Goal: Task Accomplishment & Management: Manage account settings

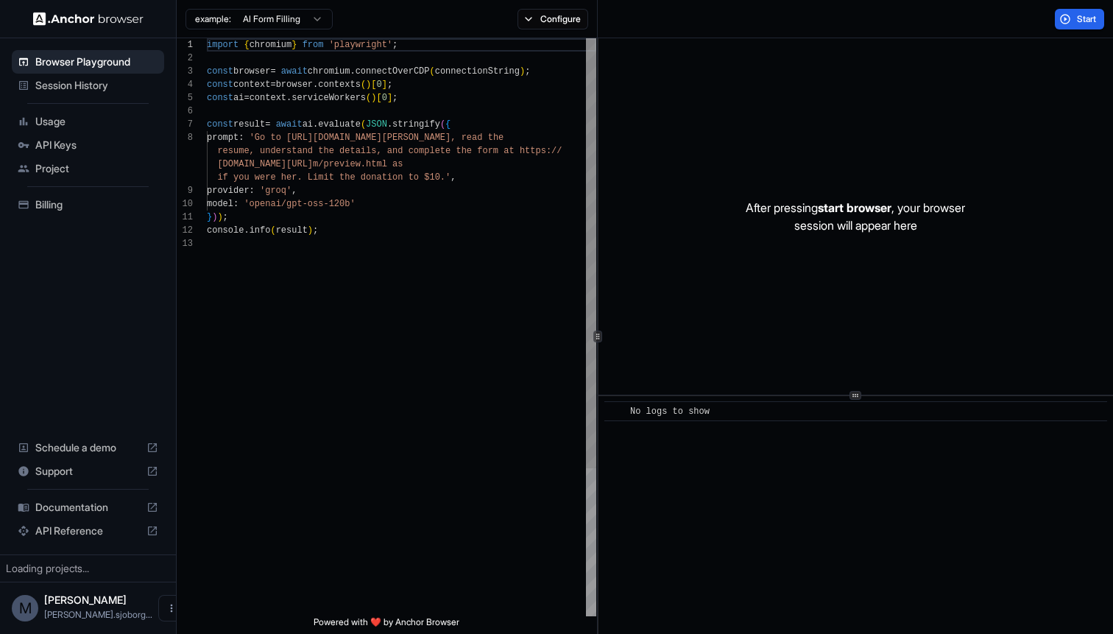
scroll to position [93, 0]
click at [74, 91] on span "Session History" at bounding box center [96, 85] width 123 height 15
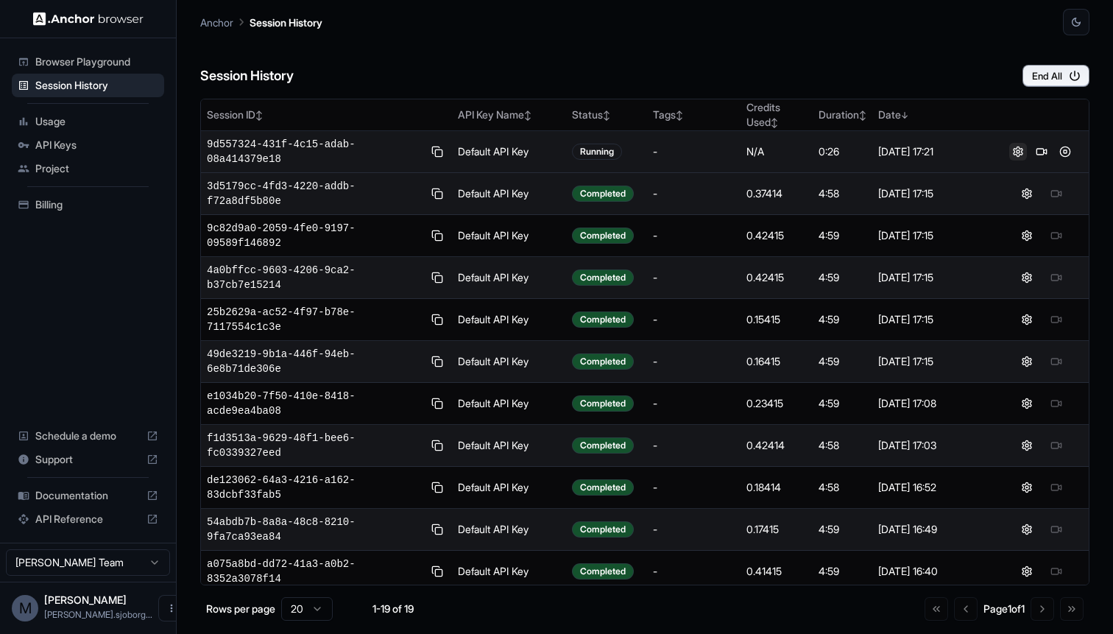
click at [1020, 150] on button at bounding box center [1018, 152] width 18 height 18
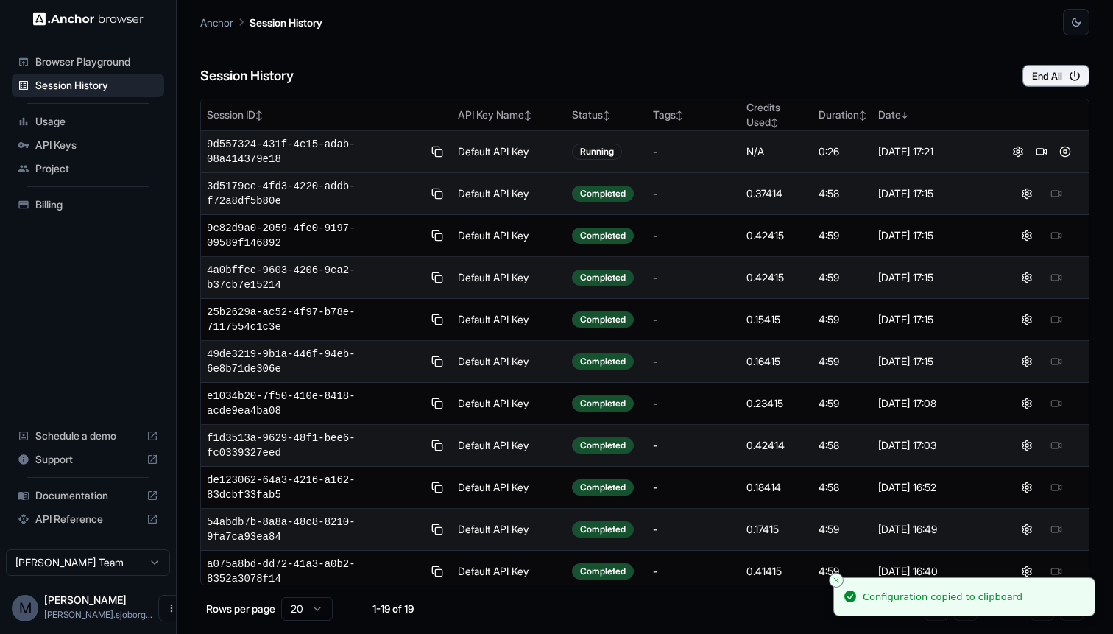
click at [251, 157] on span "9d557324-431f-4c15-adab-08a414379e18" at bounding box center [315, 151] width 216 height 29
click at [1044, 151] on button at bounding box center [1041, 152] width 18 height 18
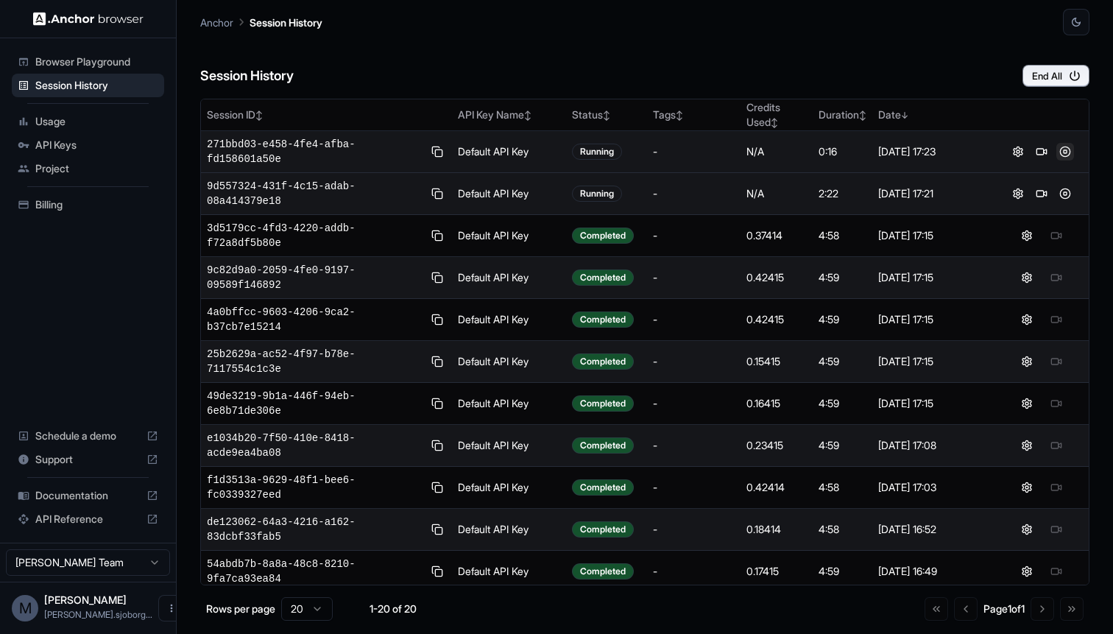
click at [1067, 155] on button at bounding box center [1065, 152] width 18 height 18
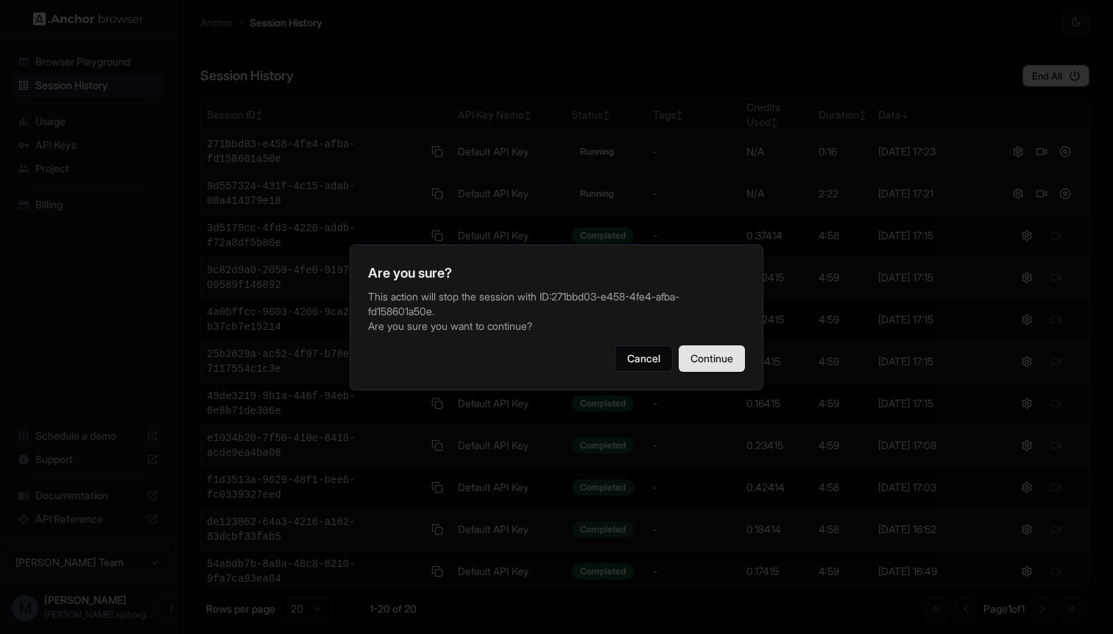
click at [722, 363] on button "Continue" at bounding box center [711, 358] width 66 height 26
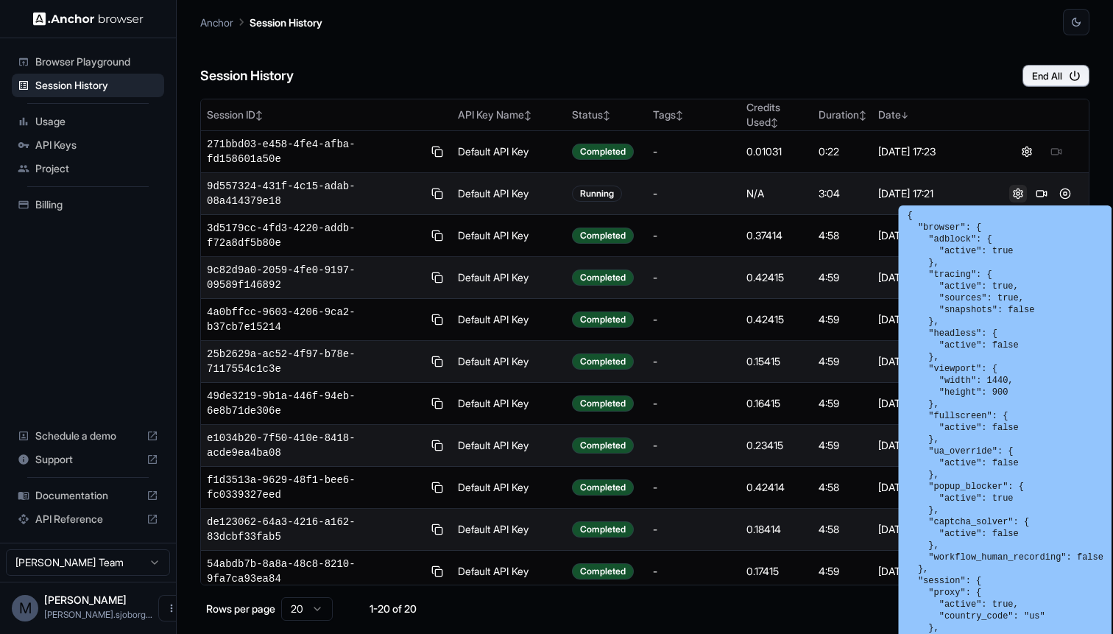
click at [1023, 189] on button at bounding box center [1018, 194] width 18 height 18
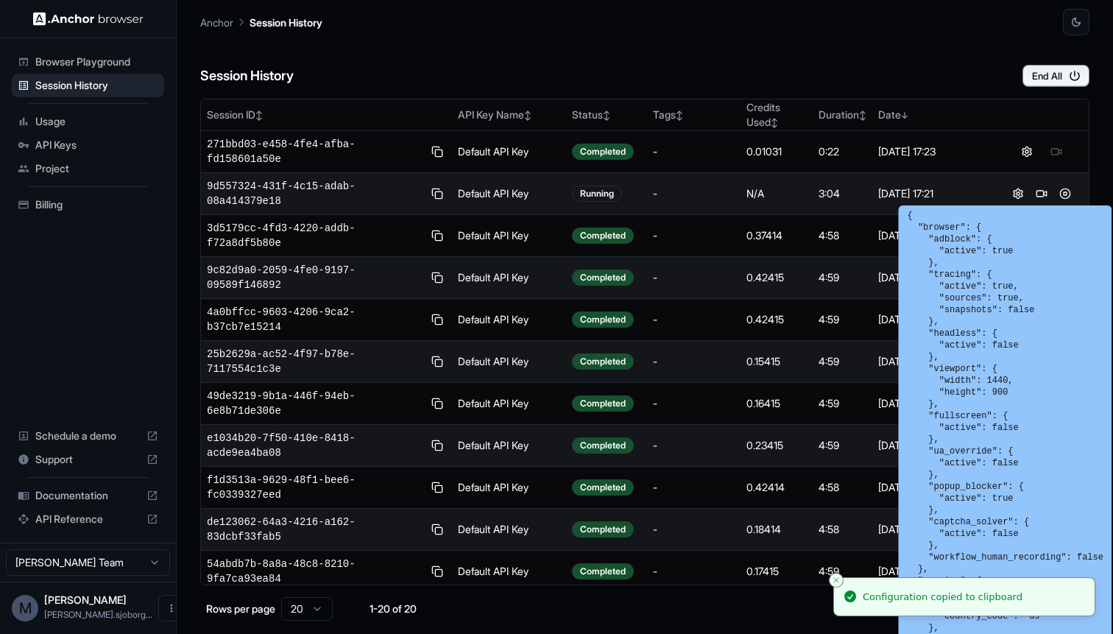
click at [754, 28] on div "Anchor Session History" at bounding box center [644, 17] width 889 height 35
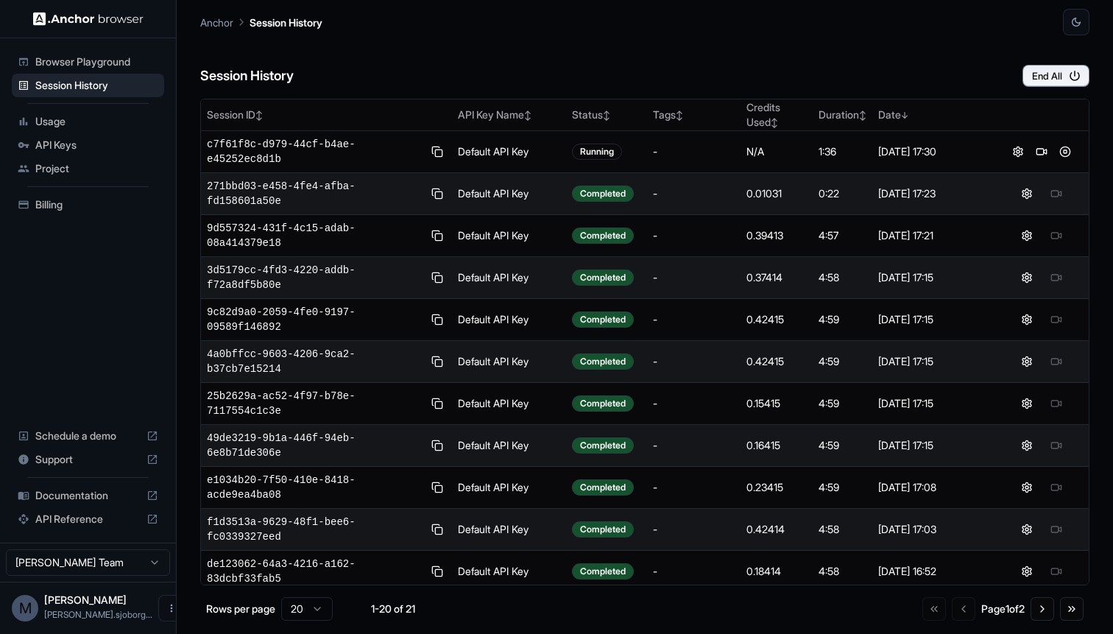
click at [721, 62] on div "Session History End All" at bounding box center [644, 61] width 889 height 52
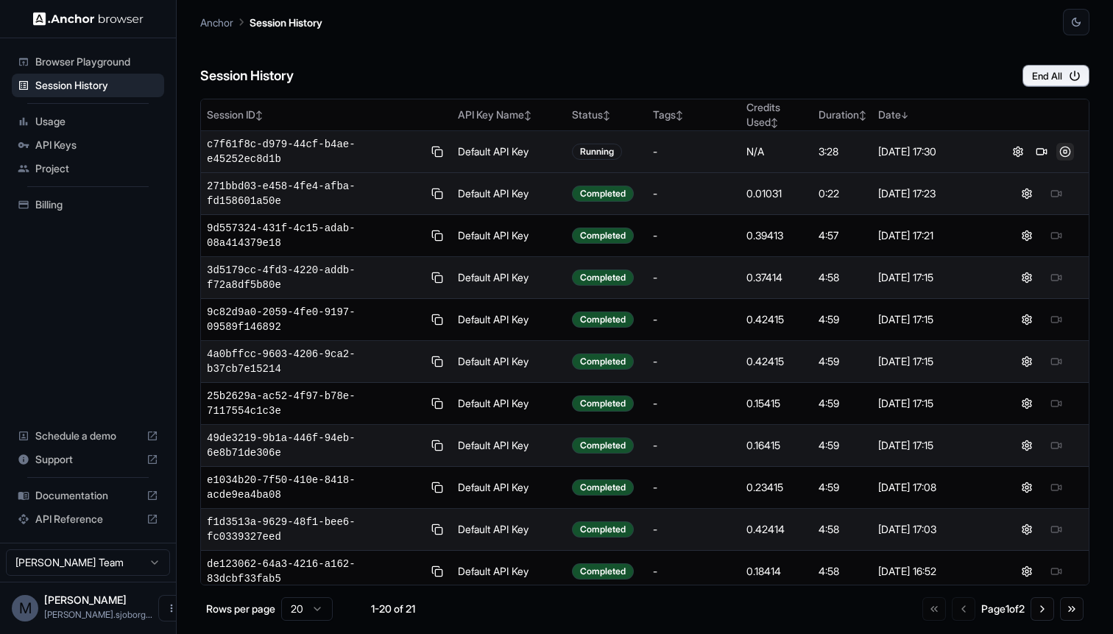
click at [1065, 155] on button at bounding box center [1065, 152] width 18 height 18
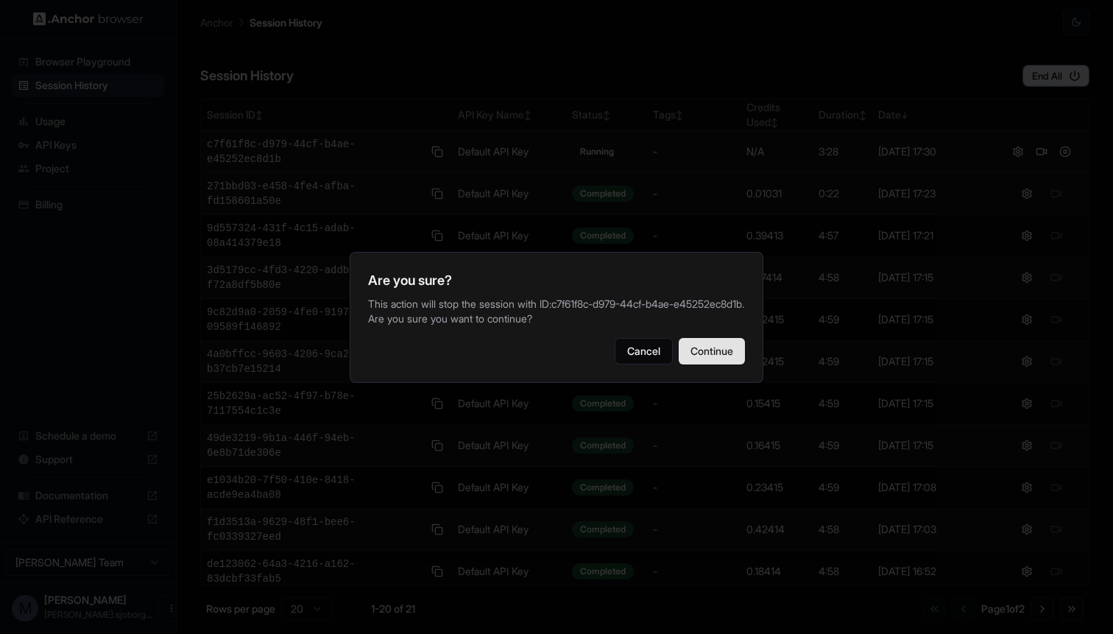
click at [698, 353] on button "Continue" at bounding box center [711, 351] width 66 height 26
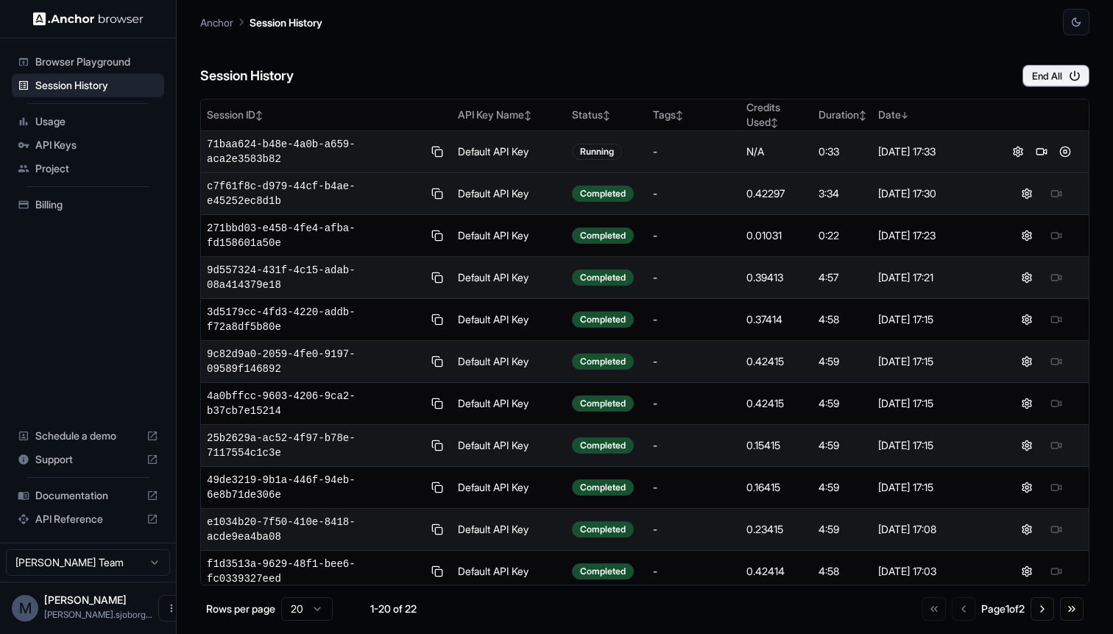
click at [735, 43] on div "Session History End All" at bounding box center [644, 61] width 889 height 52
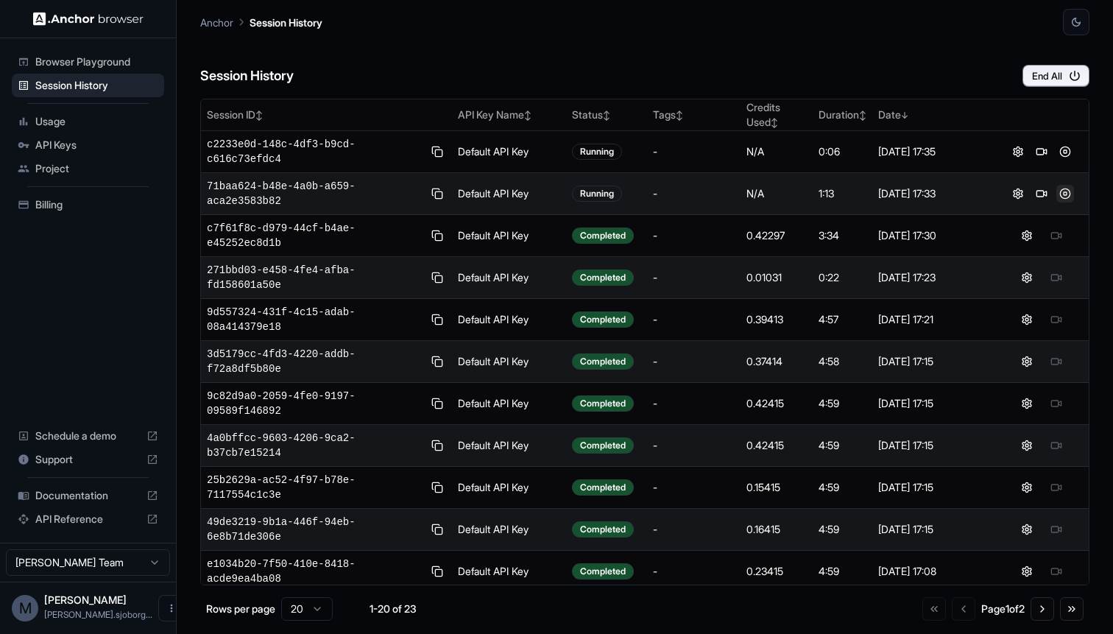
click at [1066, 196] on button at bounding box center [1065, 194] width 18 height 18
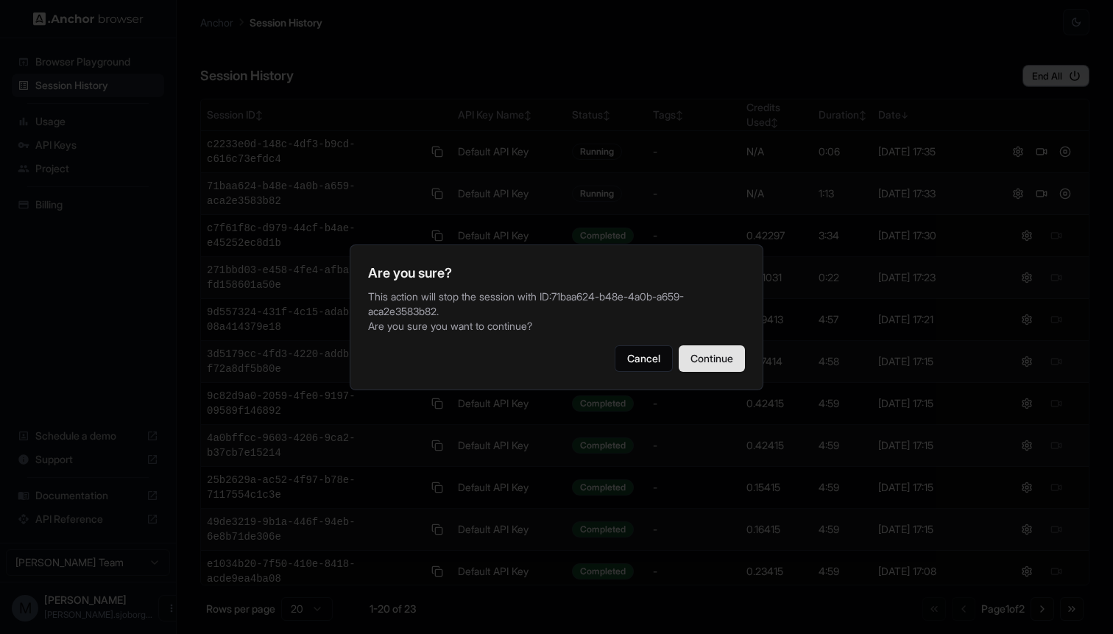
click at [699, 352] on button "Continue" at bounding box center [711, 358] width 66 height 26
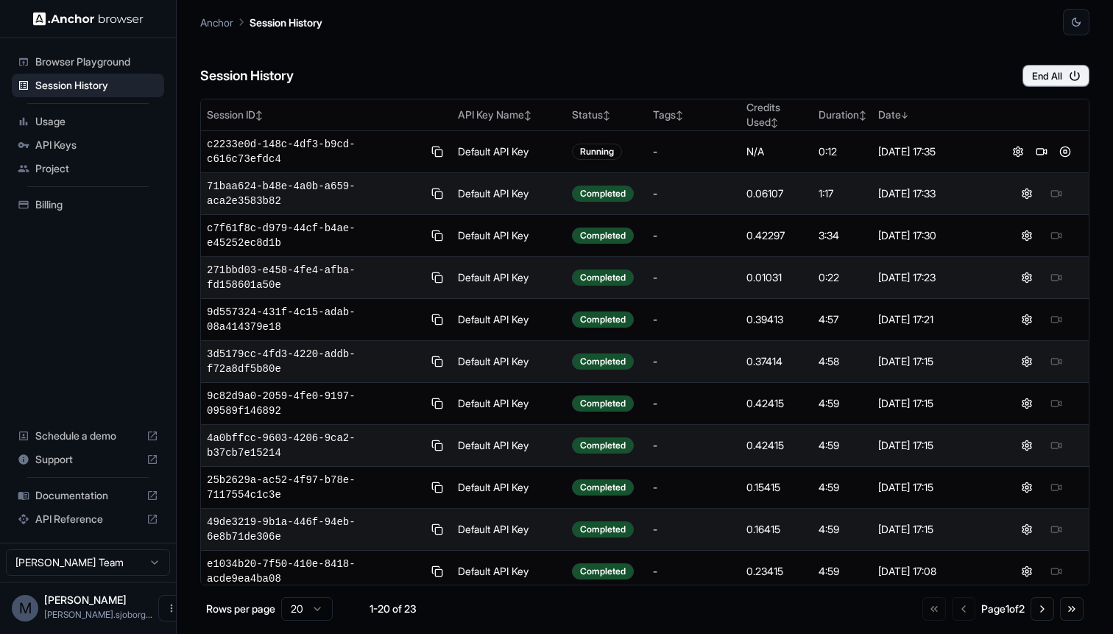
click at [414, 64] on div "Session History End All" at bounding box center [644, 61] width 889 height 52
click at [158, 606] on button "Open menu" at bounding box center [171, 608] width 26 height 26
click at [23, 594] on div at bounding box center [556, 317] width 1113 height 634
click at [23, 609] on div "M" at bounding box center [25, 608] width 26 height 26
click at [59, 609] on span "[PERSON_NAME].sjoborg..." at bounding box center [98, 614] width 108 height 11
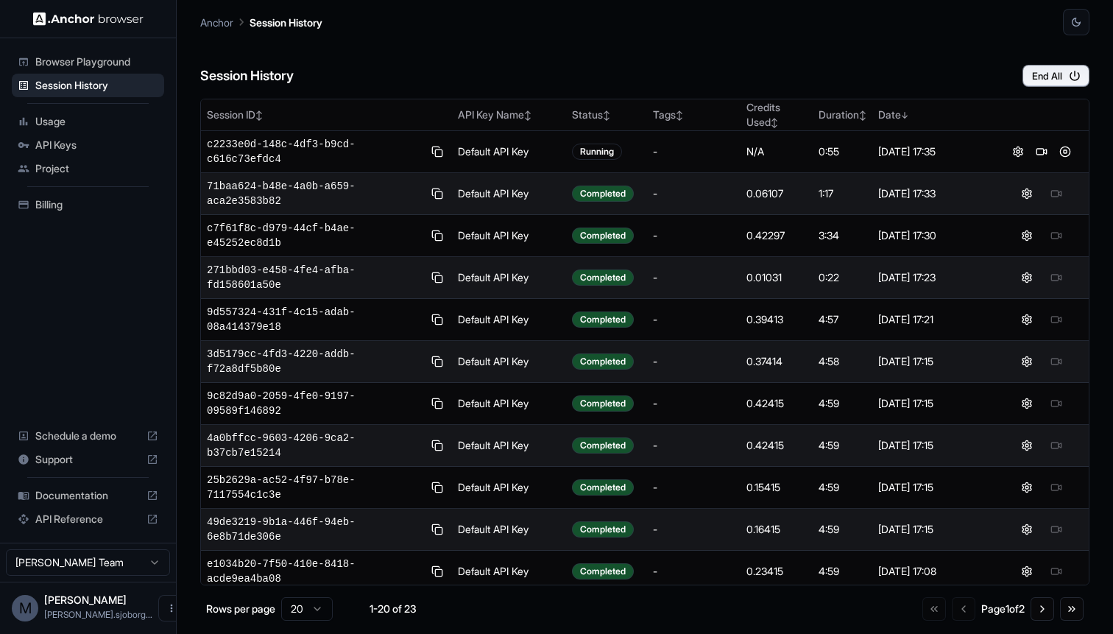
click at [60, 606] on div "[PERSON_NAME] [PERSON_NAME].sjoborg..." at bounding box center [98, 608] width 108 height 28
click at [74, 567] on html "Browser Playground Session History Usage API Keys Project Billing Schedule a de…" at bounding box center [556, 317] width 1113 height 634
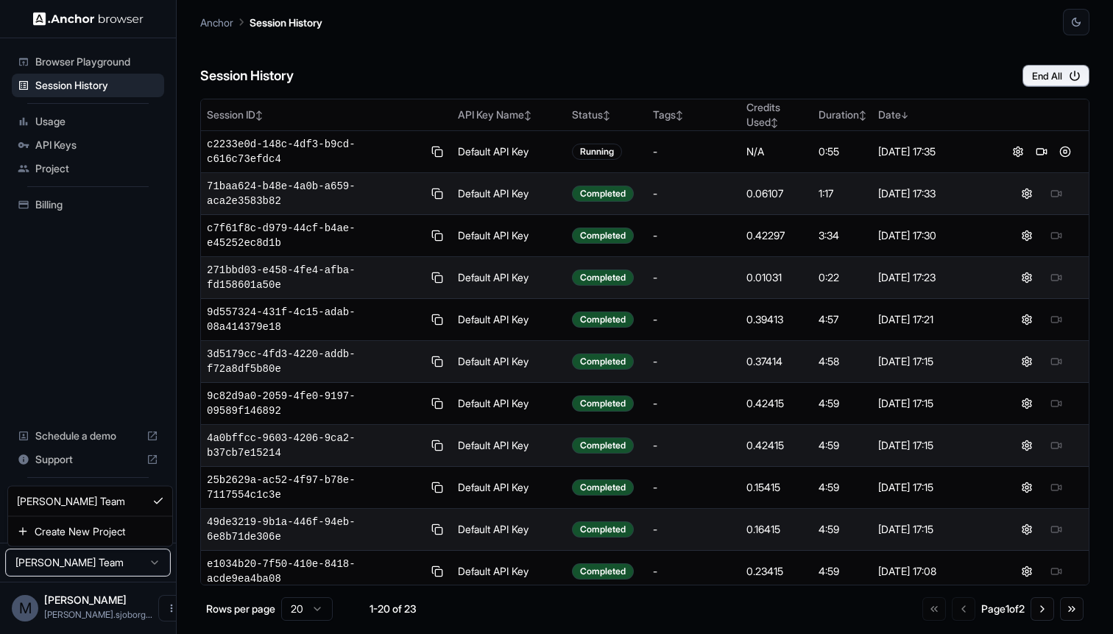
click at [74, 567] on html "Browser Playground Session History Usage API Keys Project Billing Schedule a de…" at bounding box center [556, 317] width 1113 height 634
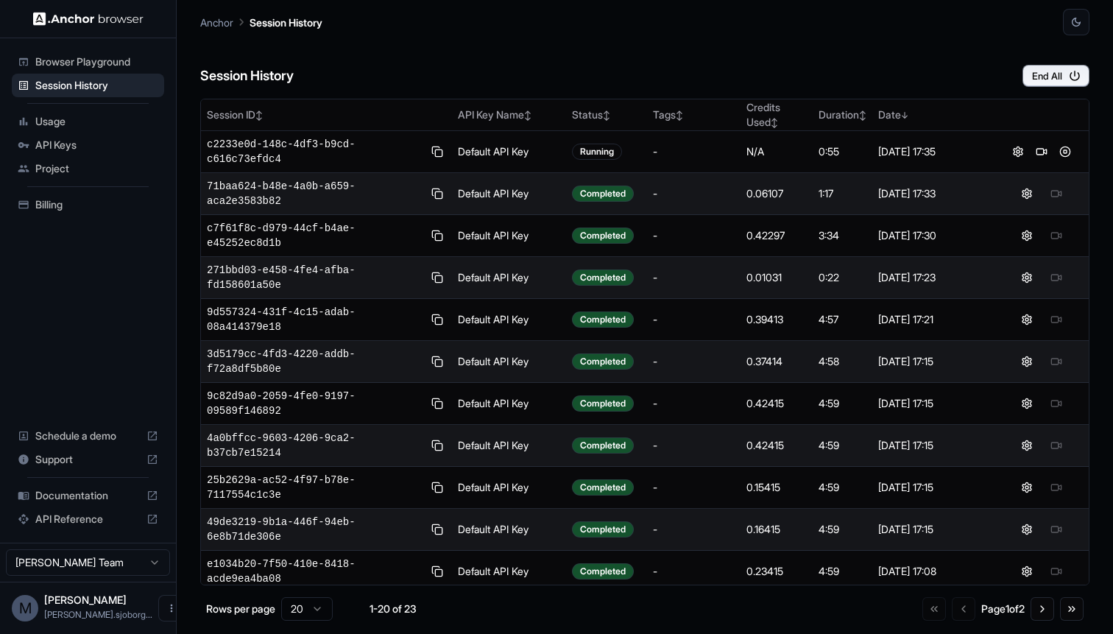
click at [88, 355] on div "Browser Playground Session History Usage API Keys Project Billing Schedule a de…" at bounding box center [88, 290] width 176 height 504
click at [61, 118] on span "Usage" at bounding box center [96, 121] width 123 height 15
click at [680, 56] on div "Session History End All" at bounding box center [644, 61] width 889 height 52
click at [1066, 194] on button at bounding box center [1065, 194] width 18 height 18
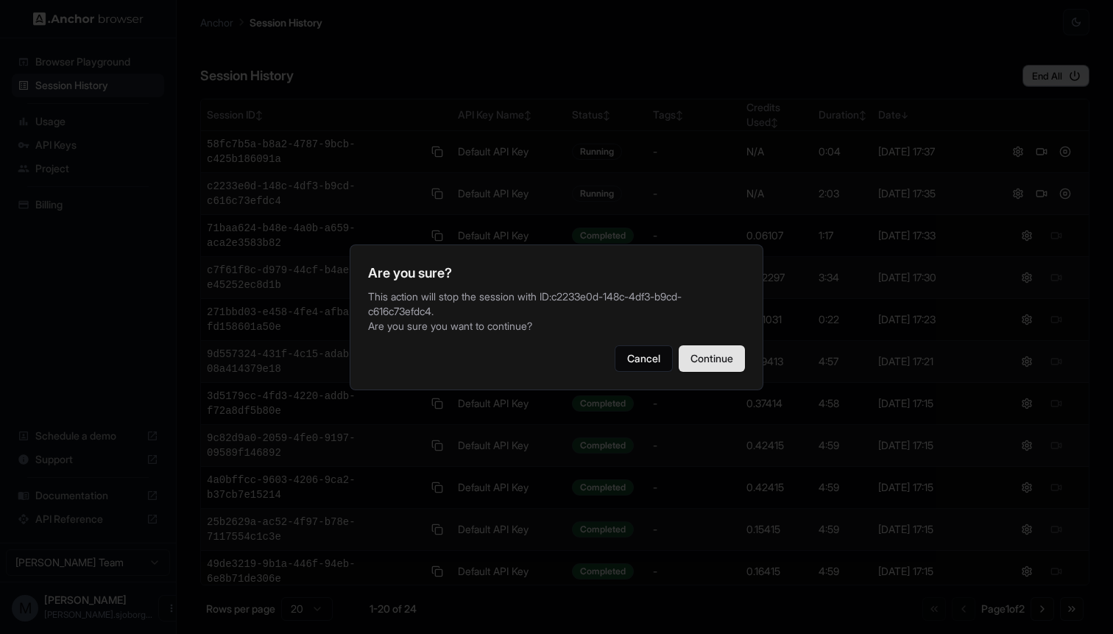
click at [697, 353] on button "Continue" at bounding box center [711, 358] width 66 height 26
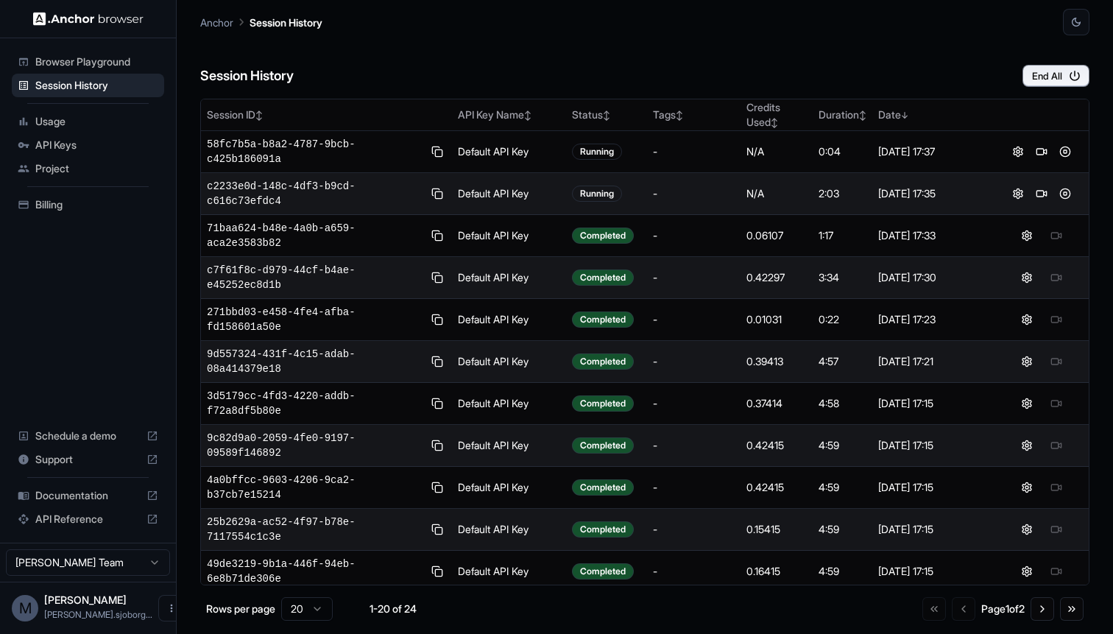
click at [436, 65] on div "Session History End All" at bounding box center [644, 61] width 889 height 52
click at [885, 78] on div "Session History End All" at bounding box center [644, 61] width 889 height 52
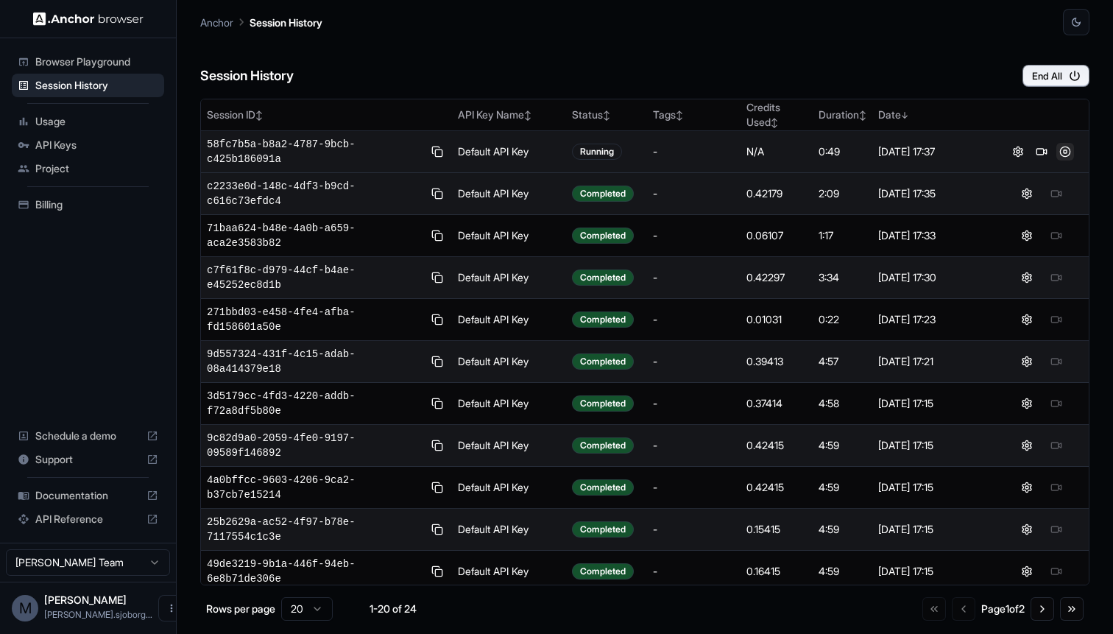
click at [1063, 150] on button at bounding box center [1065, 152] width 18 height 18
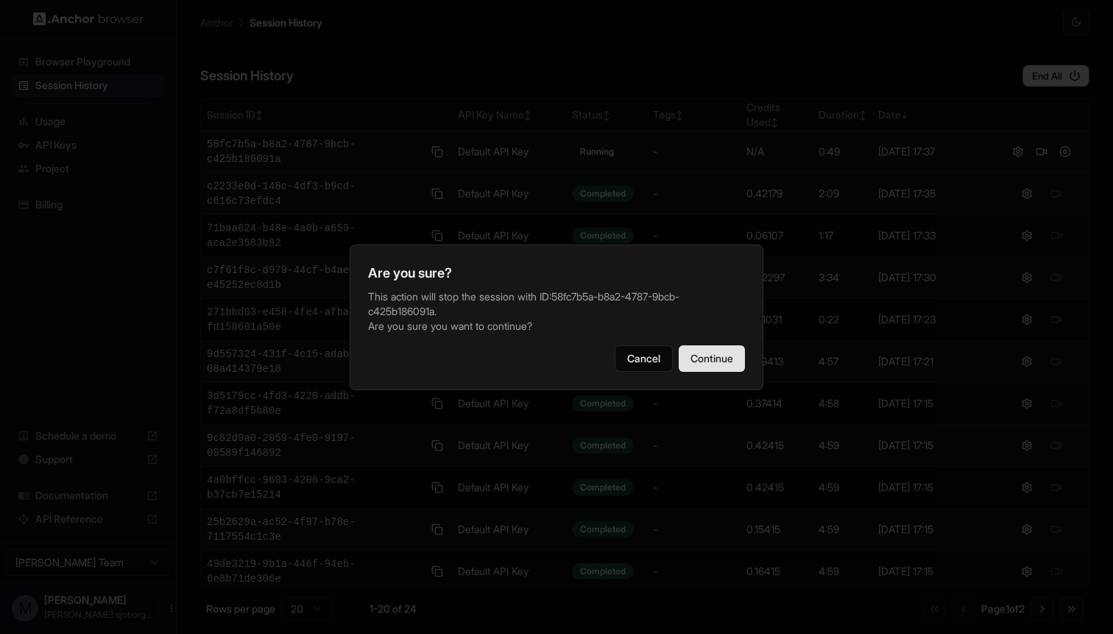
click at [710, 369] on button "Continue" at bounding box center [711, 358] width 66 height 26
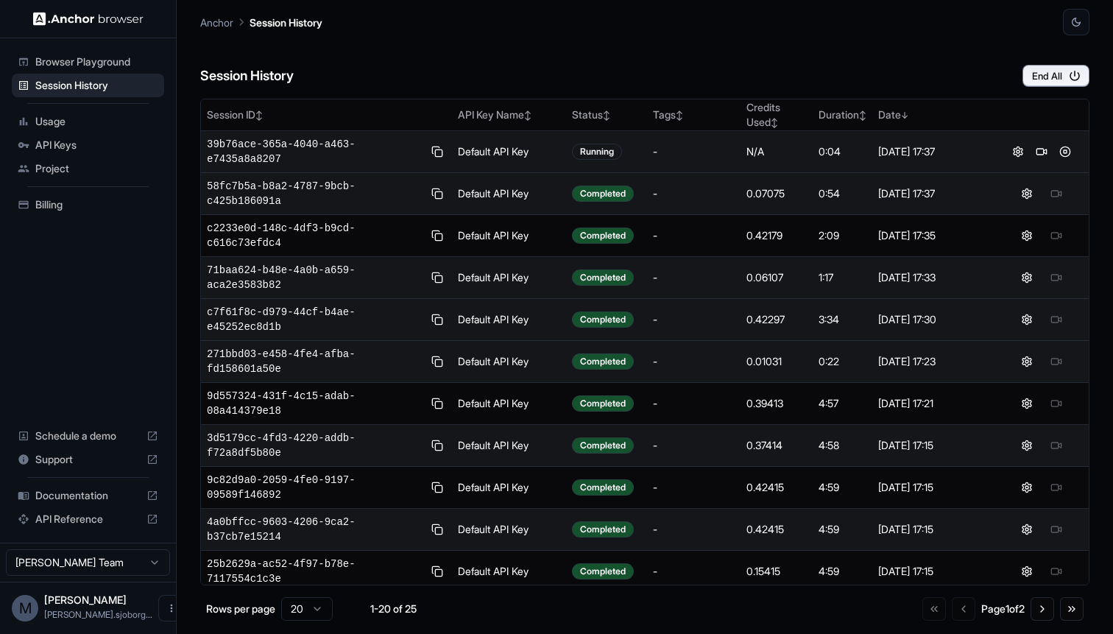
click at [654, 322] on div "-" at bounding box center [694, 319] width 82 height 15
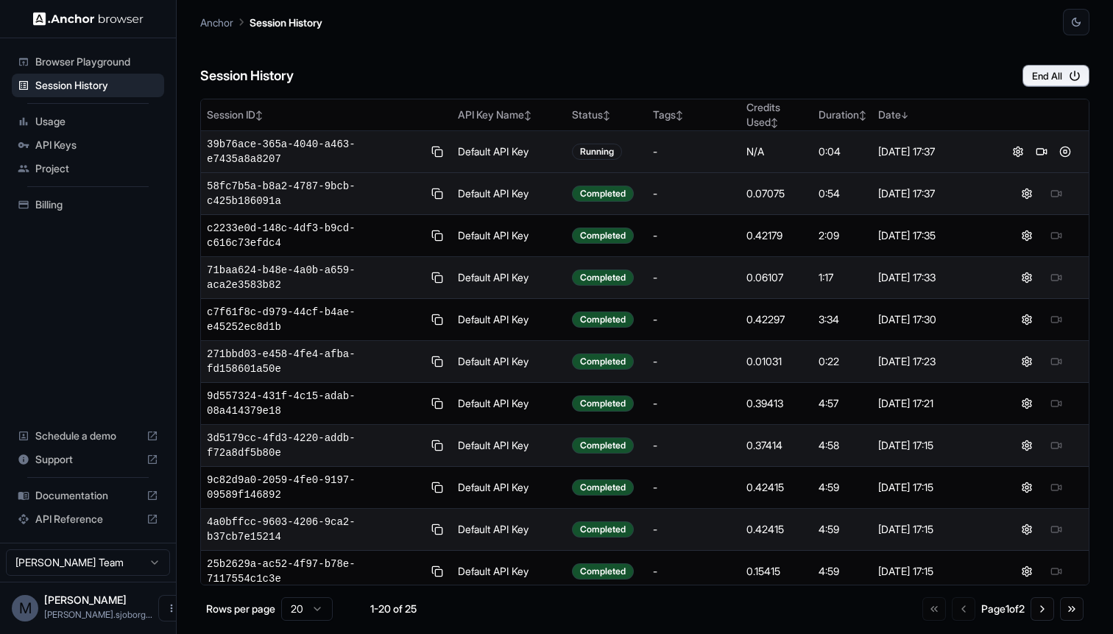
click at [63, 204] on span "Billing" at bounding box center [96, 204] width 123 height 15
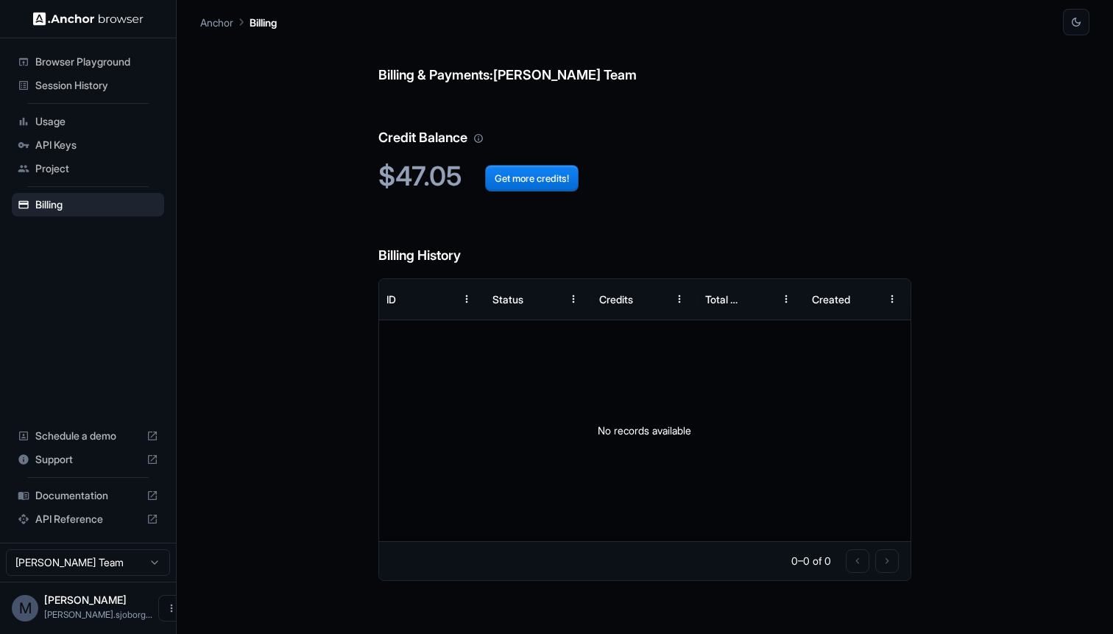
click at [78, 174] on span "Project" at bounding box center [96, 168] width 123 height 15
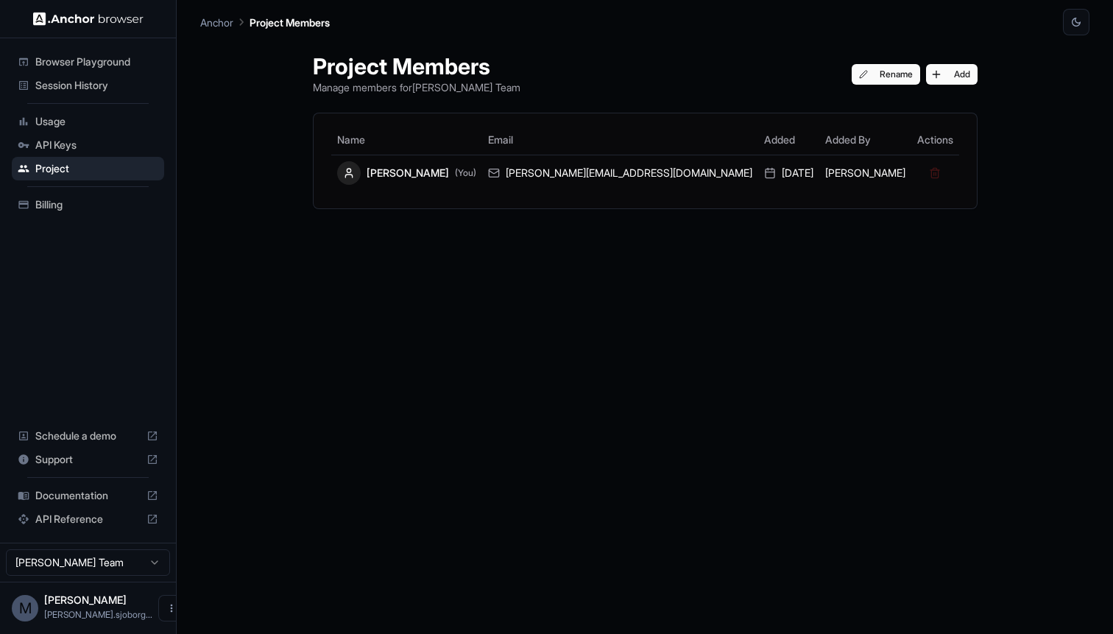
click at [86, 147] on span "API Keys" at bounding box center [96, 145] width 123 height 15
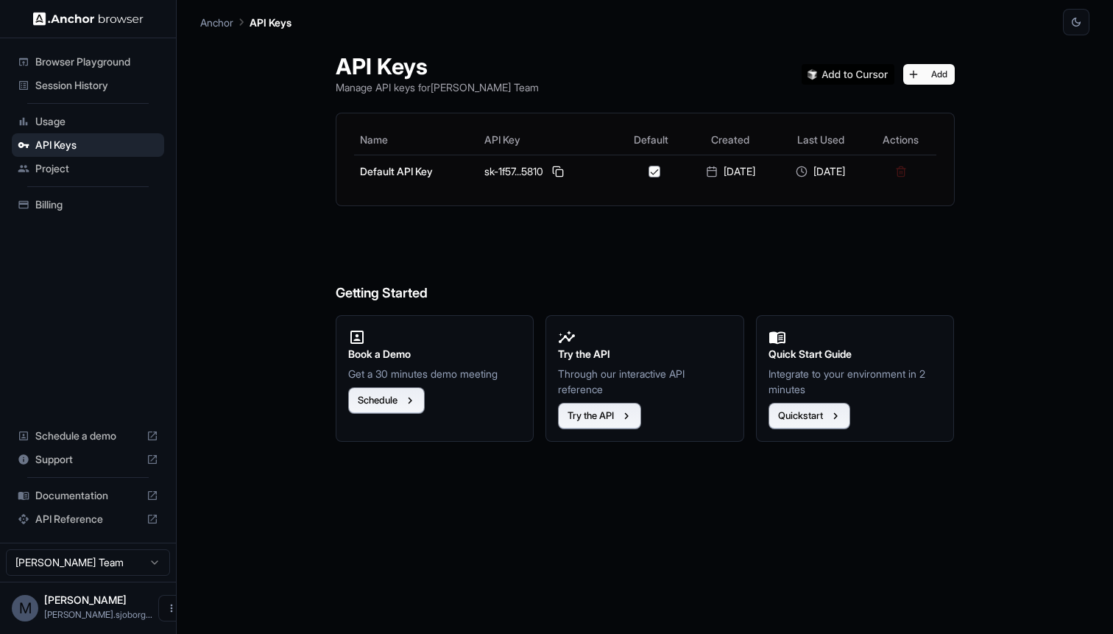
click at [93, 130] on div "Usage" at bounding box center [88, 122] width 152 height 24
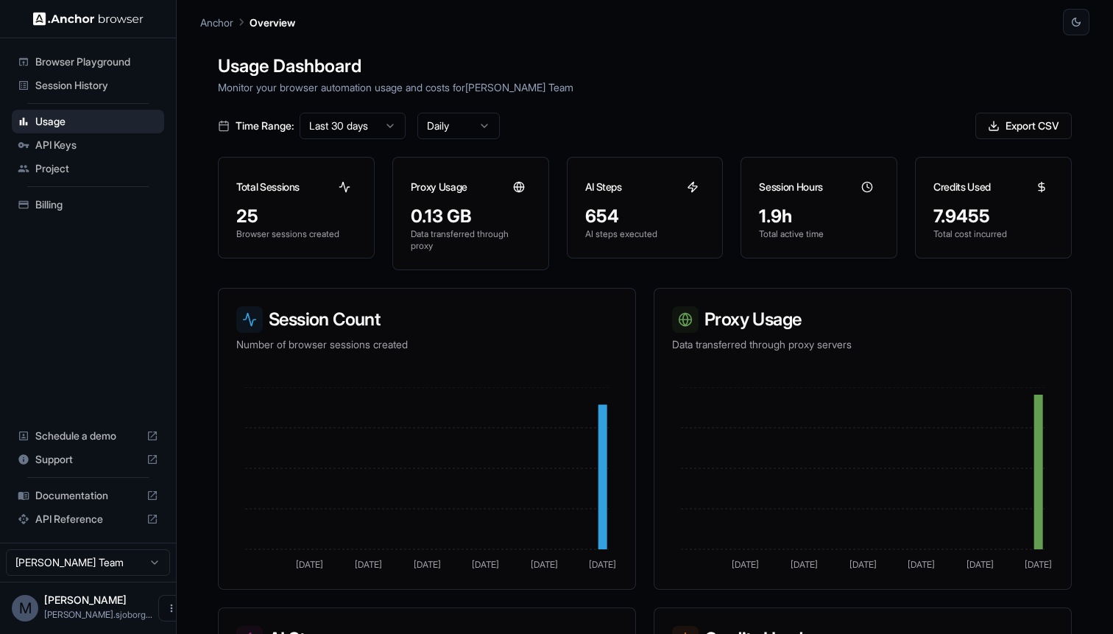
click at [98, 93] on div "Session History" at bounding box center [88, 86] width 152 height 24
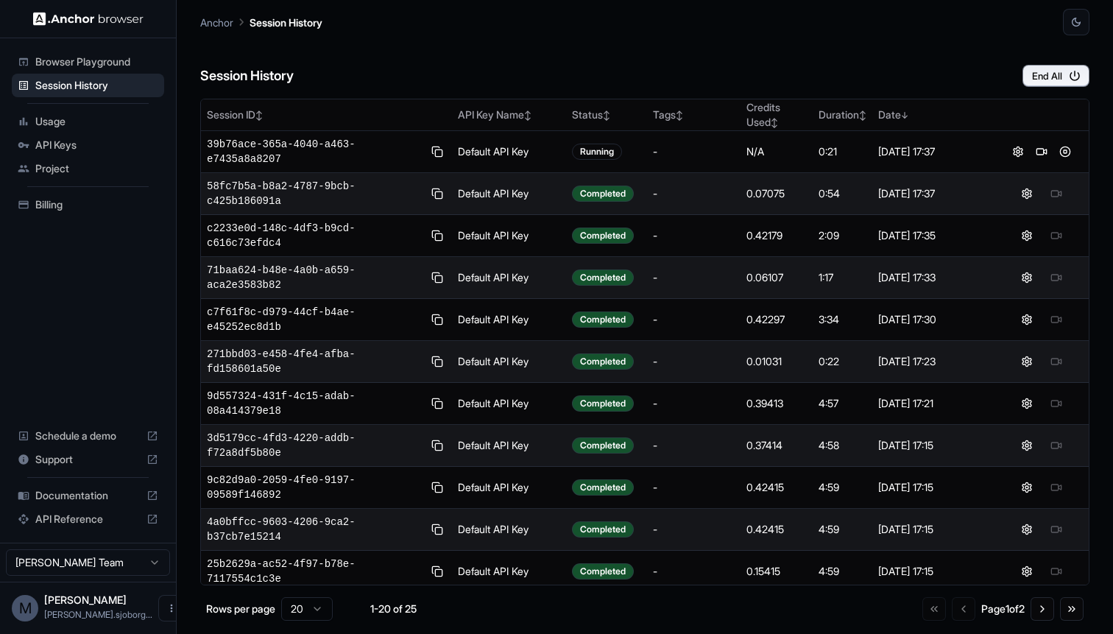
click at [109, 63] on span "Browser Playground" at bounding box center [96, 61] width 123 height 15
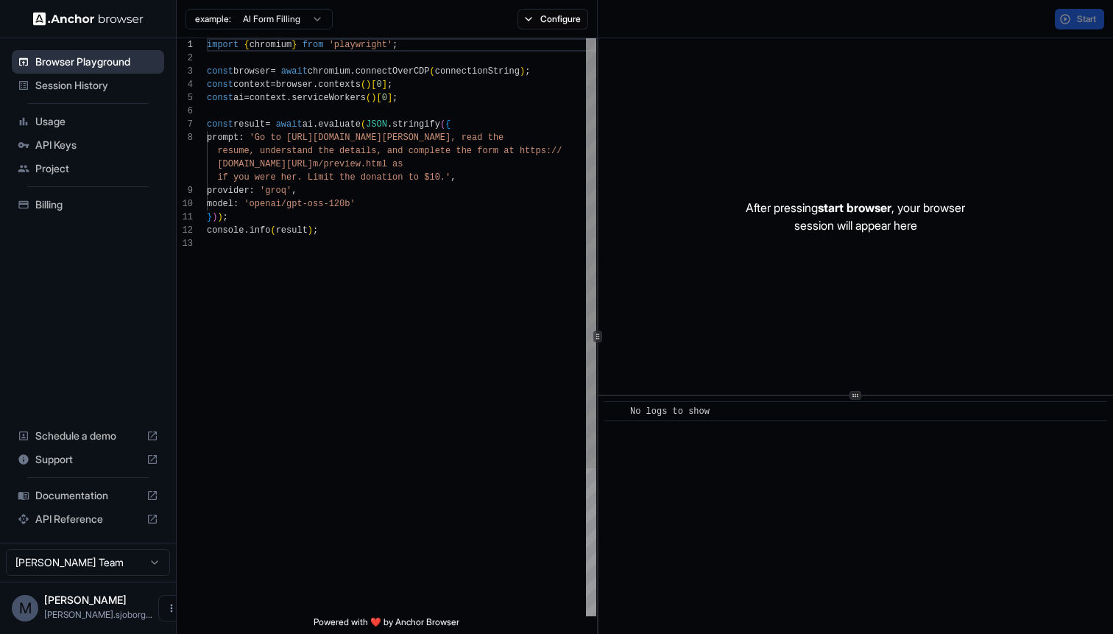
scroll to position [93, 0]
click at [88, 87] on span "Session History" at bounding box center [96, 85] width 123 height 15
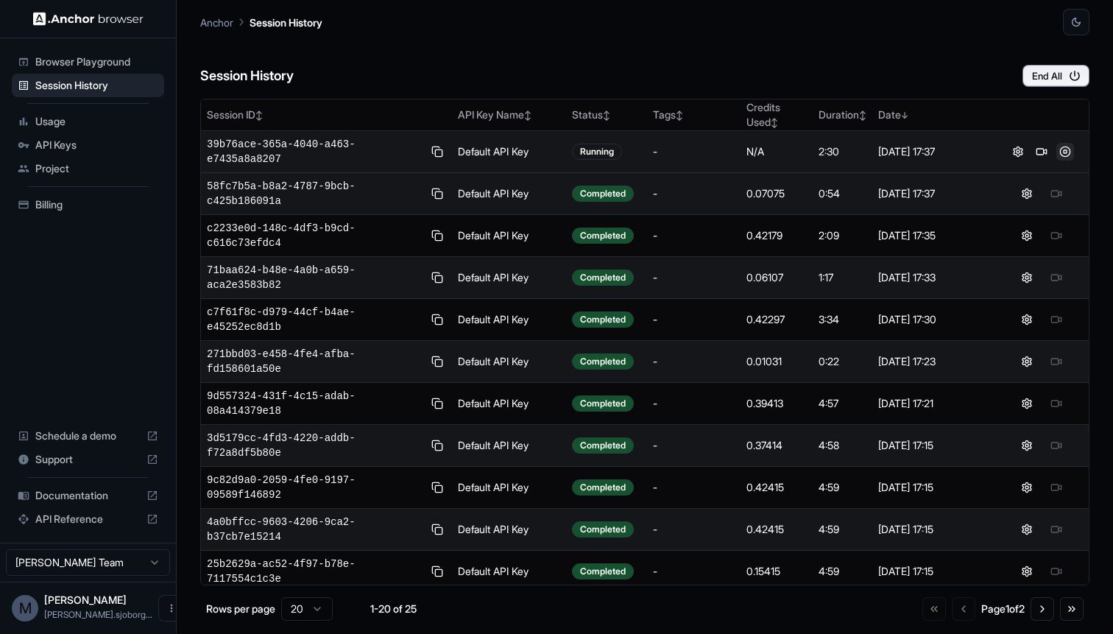
click at [1069, 147] on button at bounding box center [1065, 152] width 18 height 18
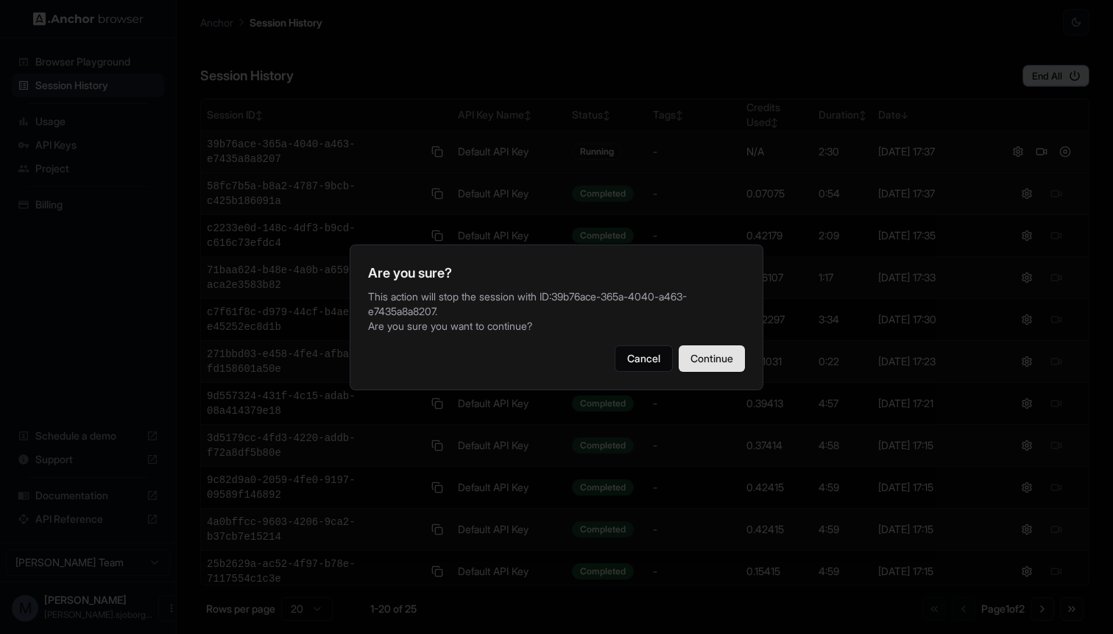
click at [706, 350] on button "Continue" at bounding box center [711, 358] width 66 height 26
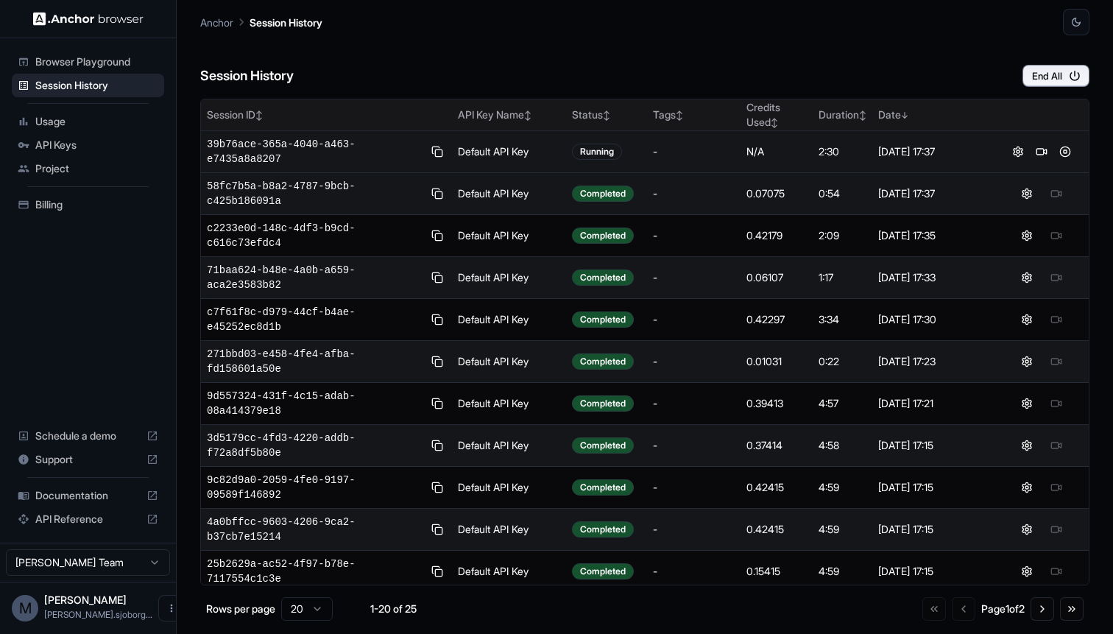
click at [637, 113] on div "Status ↕" at bounding box center [606, 114] width 69 height 15
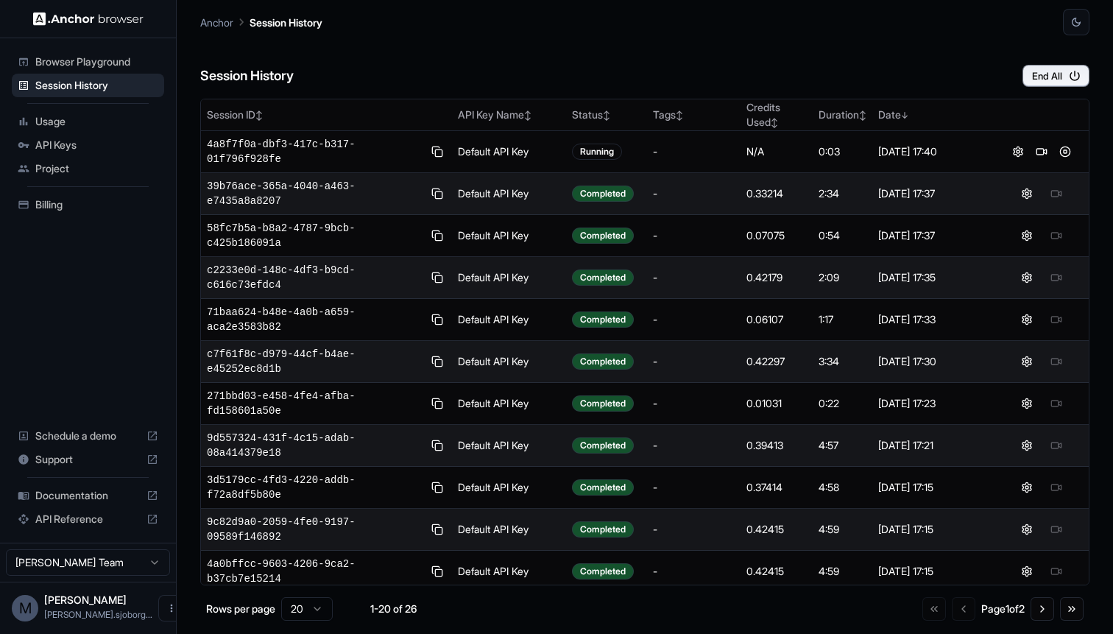
click at [683, 82] on div "Session History End All" at bounding box center [644, 61] width 889 height 52
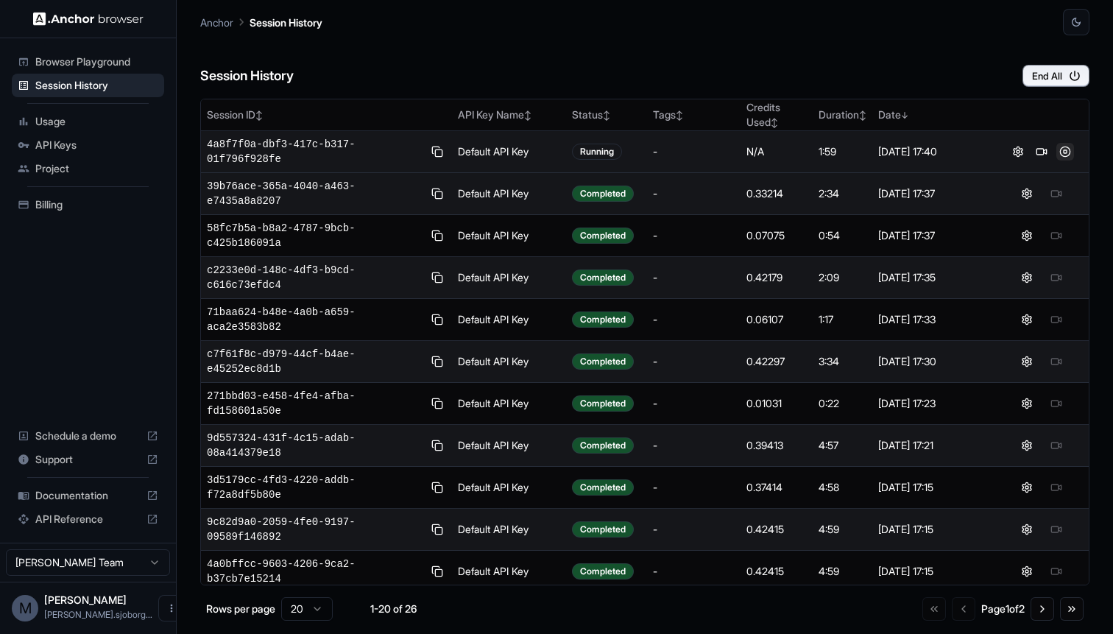
click at [1070, 153] on button at bounding box center [1065, 152] width 18 height 18
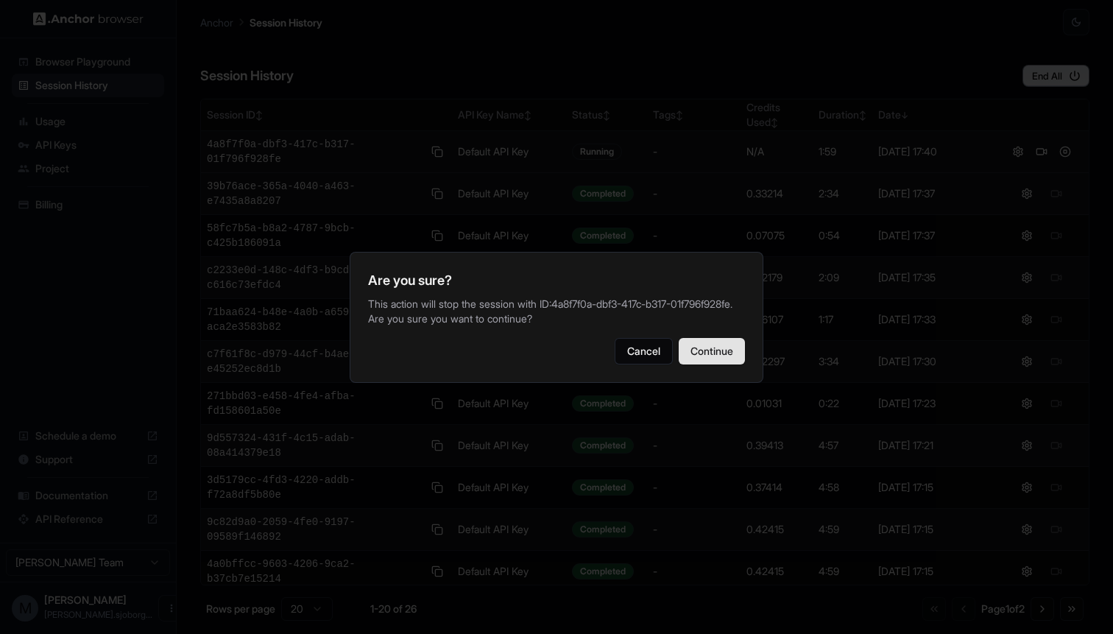
click at [692, 358] on button "Continue" at bounding box center [711, 351] width 66 height 26
